Goal: Information Seeking & Learning: Learn about a topic

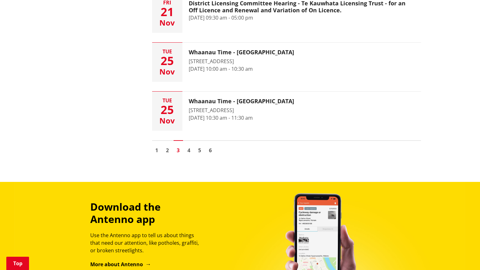
scroll to position [967, 0]
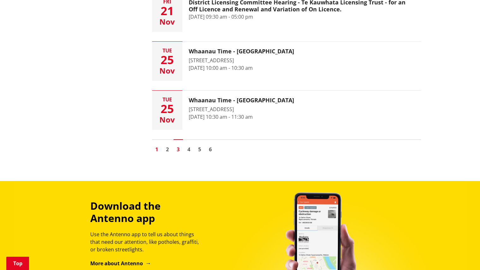
click at [155, 150] on link "1" at bounding box center [156, 149] width 9 height 9
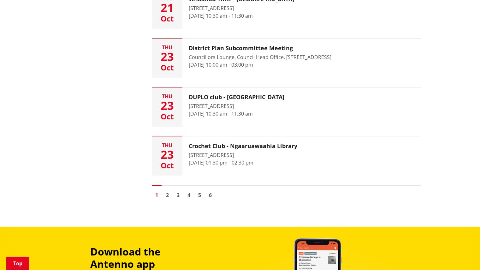
scroll to position [923, 0]
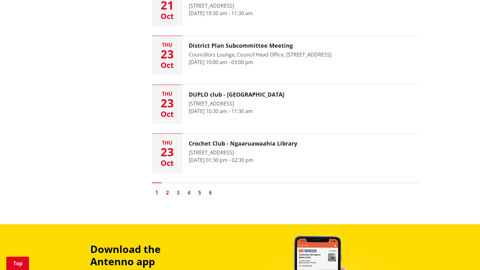
click at [168, 189] on link "2" at bounding box center [167, 192] width 9 height 9
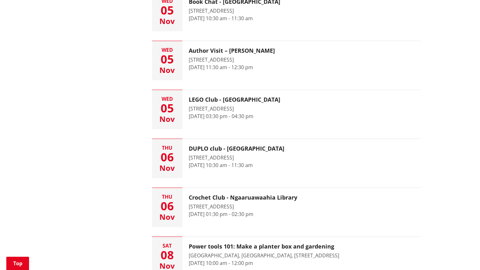
scroll to position [772, 0]
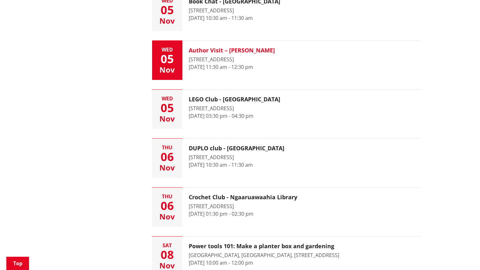
click at [209, 50] on h3 "Author Visit – [PERSON_NAME]" at bounding box center [232, 50] width 86 height 7
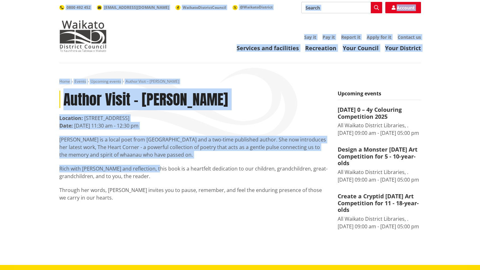
click at [153, 163] on div "Skip to content Toggle search Toggle navigation Services and facilities Recreat…" at bounding box center [240, 271] width 480 height 543
click at [153, 163] on div "[PERSON_NAME] is a local poet from [GEOGRAPHIC_DATA] and a two-time published a…" at bounding box center [193, 169] width 269 height 66
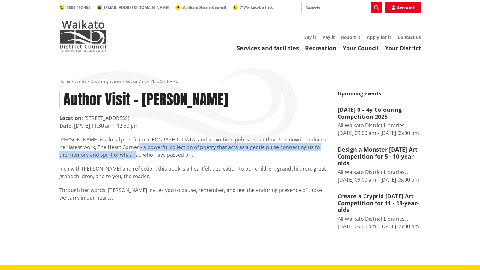
drag, startPoint x: 133, startPoint y: 144, endPoint x: 133, endPoint y: 152, distance: 8.9
click at [133, 152] on p "Rangi Moanaroa is a local poet from Ngaaruawaahia and a two-time published auth…" at bounding box center [193, 147] width 269 height 23
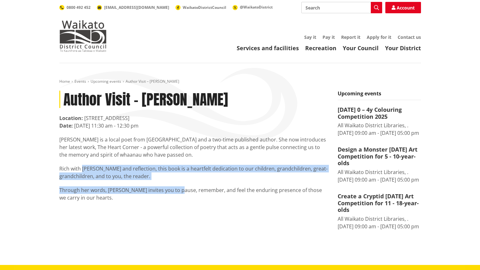
drag, startPoint x: 83, startPoint y: 170, endPoint x: 174, endPoint y: 187, distance: 92.8
click at [174, 187] on div "Rangi Moanaroa is a local poet from Ngaaruawaahia and a two-time published auth…" at bounding box center [193, 169] width 269 height 66
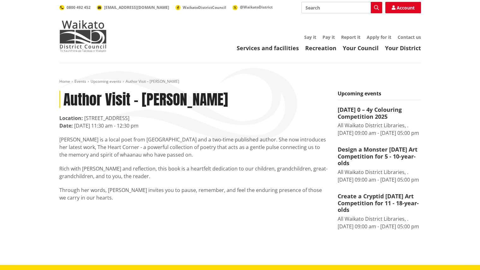
click at [108, 202] on div "Author Visit – Rangi Moanaroa Location: 4 Jesmond Street, Ngaaruawaahia Date: 5…" at bounding box center [194, 156] width 278 height 130
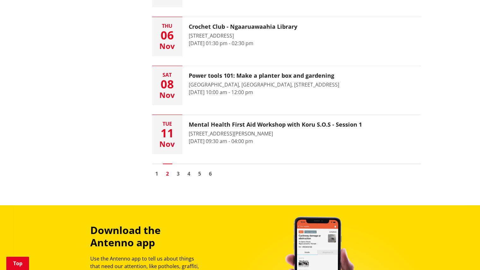
scroll to position [944, 0]
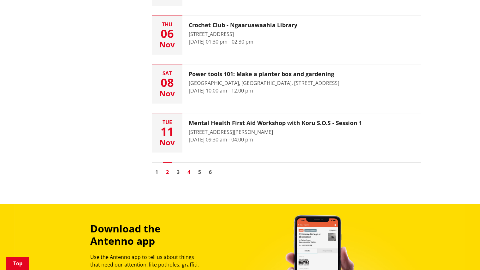
click at [191, 170] on link "4" at bounding box center [188, 171] width 9 height 9
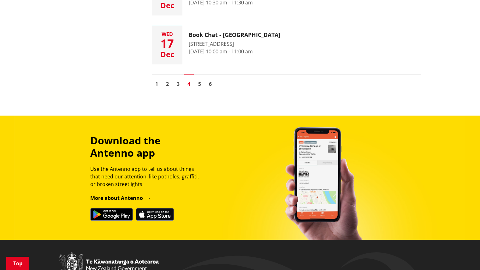
scroll to position [1032, 0]
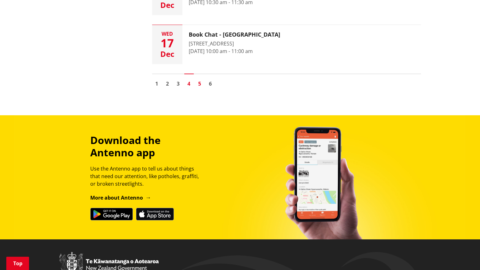
click at [201, 81] on link "5" at bounding box center [199, 83] width 9 height 9
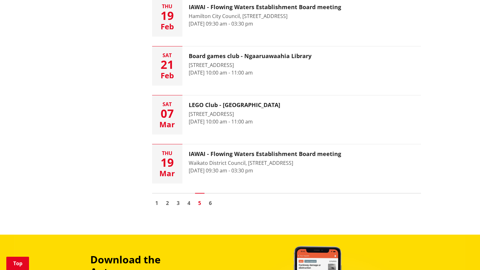
scroll to position [915, 0]
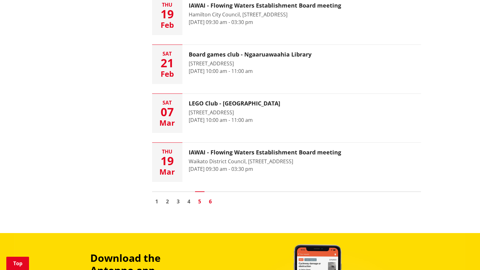
click at [209, 198] on link "6" at bounding box center [210, 201] width 9 height 9
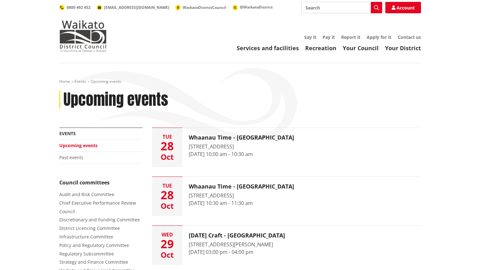
scroll to position [945, 0]
